Goal: Use online tool/utility: Use online tool/utility

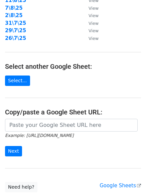
scroll to position [116, 0]
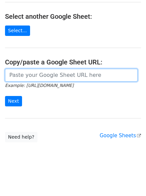
drag, startPoint x: 55, startPoint y: 75, endPoint x: 52, endPoint y: 82, distance: 6.9
click at [55, 75] on input "url" at bounding box center [71, 75] width 133 height 13
paste input "https://docs.google.com/spreadsheets/d/1dxa1R0jPwpgiI0rL8wglk6fXobUBjwTfUmBzj4K…"
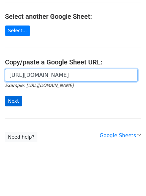
scroll to position [0, 139]
type input "https://docs.google.com/spreadsheets/d/1dxa1R0jPwpgiI0rL8wglk6fXobUBjwTfUmBzj4K…"
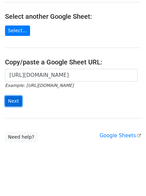
click at [8, 105] on input "Next" at bounding box center [13, 101] width 17 height 10
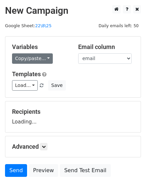
click at [36, 57] on link "Copy/paste..." at bounding box center [32, 58] width 41 height 10
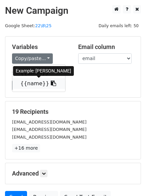
click at [32, 83] on link "{{name}}" at bounding box center [38, 83] width 53 height 11
